Goal: Find specific page/section: Find specific page/section

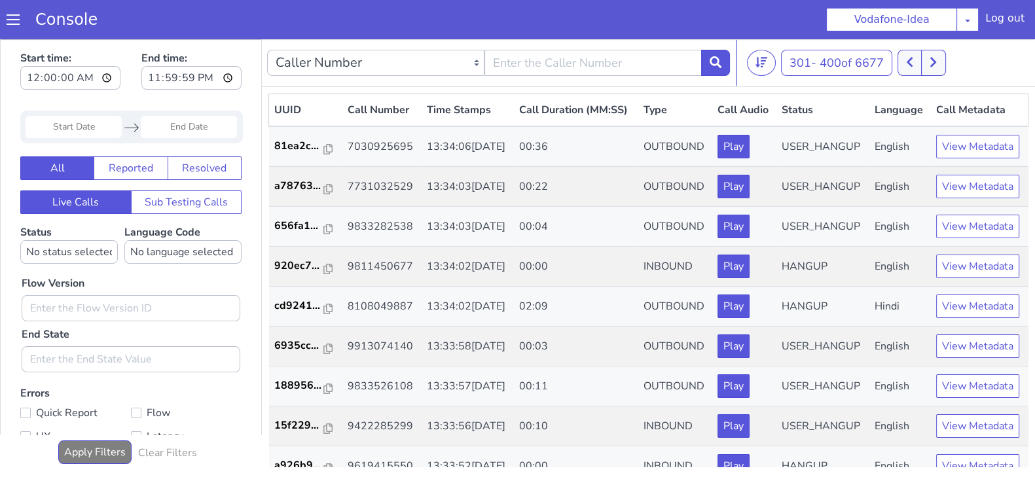
click at [941, 52] on button at bounding box center [934, 63] width 24 height 26
click at [943, 58] on icon at bounding box center [940, 62] width 7 height 12
click at [920, 57] on icon at bounding box center [917, 62] width 7 height 12
click at [939, 62] on button at bounding box center [941, 63] width 24 height 26
click at [921, 60] on icon at bounding box center [917, 62] width 7 height 12
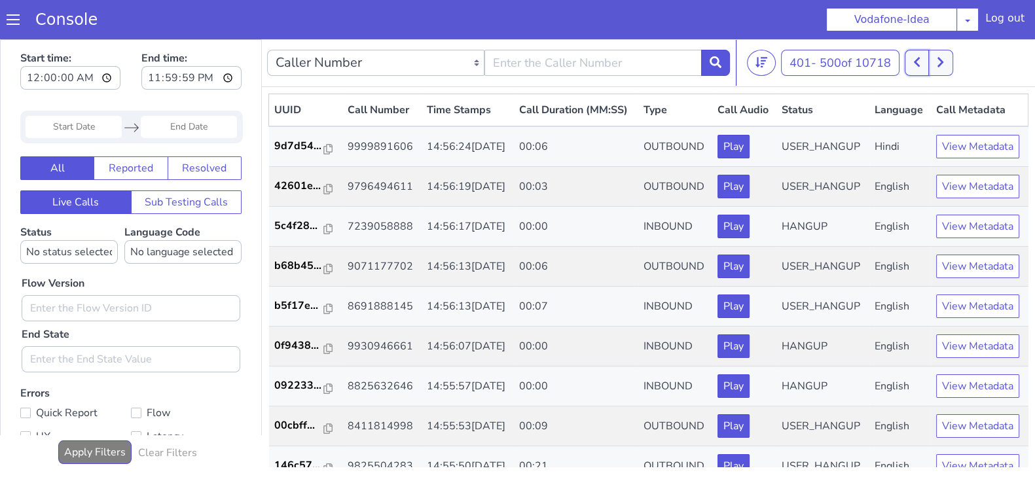
click at [920, 62] on icon at bounding box center [917, 62] width 7 height 12
click at [936, 62] on button at bounding box center [941, 63] width 24 height 26
click at [927, 56] on button at bounding box center [917, 63] width 24 height 26
click at [920, 52] on button at bounding box center [917, 63] width 24 height 26
click at [940, 52] on button at bounding box center [941, 63] width 24 height 26
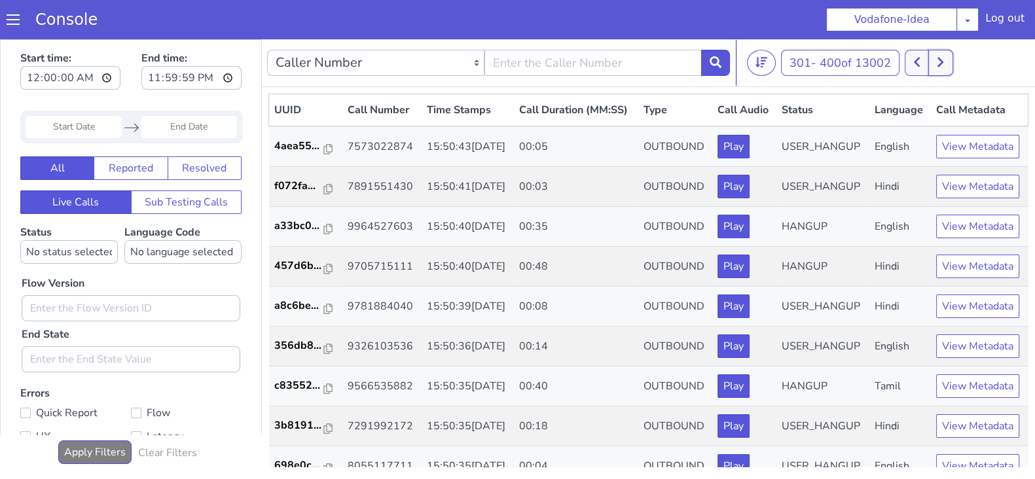
click at [943, 64] on icon at bounding box center [941, 63] width 6 height 10
click at [925, 63] on button at bounding box center [917, 63] width 24 height 26
click at [942, 67] on icon at bounding box center [940, 62] width 7 height 12
